Goal: Entertainment & Leisure: Browse casually

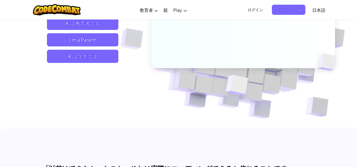
scroll to position [112, 0]
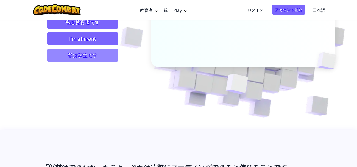
click at [85, 56] on span "私は学生です" at bounding box center [82, 55] width 71 height 13
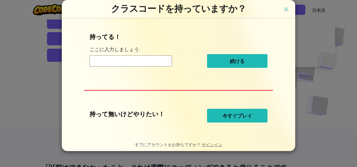
click at [224, 110] on button "今すぐプレイ" at bounding box center [237, 116] width 60 height 14
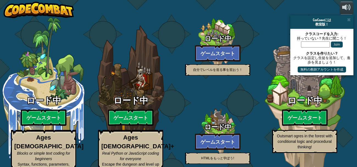
select select "ja"
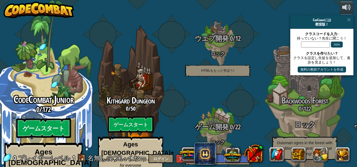
click at [44, 118] on btn "ゲームスタート" at bounding box center [43, 128] width 55 height 20
select select "ja"
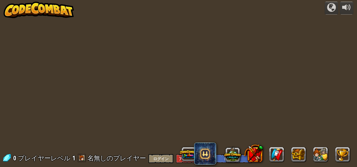
select select "ja"
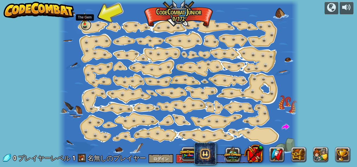
click at [86, 25] on link at bounding box center [85, 24] width 11 height 11
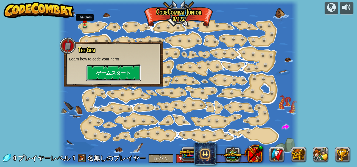
click at [107, 70] on button "ゲームスタート" at bounding box center [113, 72] width 55 height 16
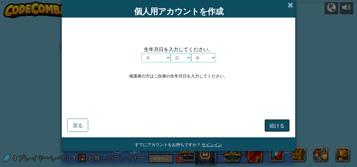
click at [265, 126] on button "続ける" at bounding box center [276, 125] width 25 height 13
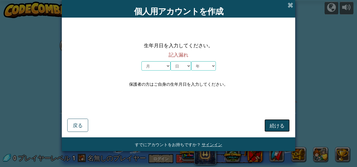
click at [265, 126] on button "続ける" at bounding box center [276, 125] width 25 height 13
